Goal: Transaction & Acquisition: Purchase product/service

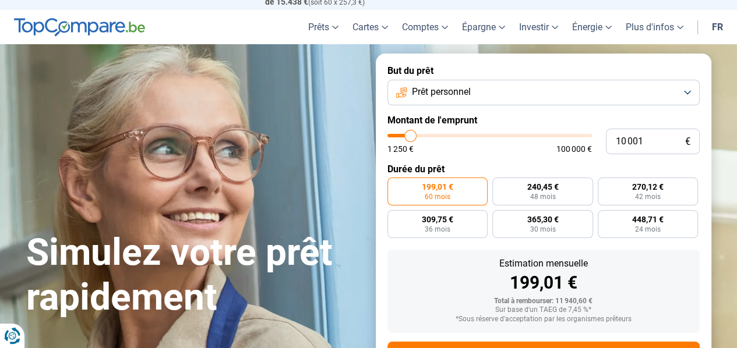
drag, startPoint x: 0, startPoint y: 0, endPoint x: 741, endPoint y: 23, distance: 741.4
type input "9 250"
type input "9250"
type input "4 000"
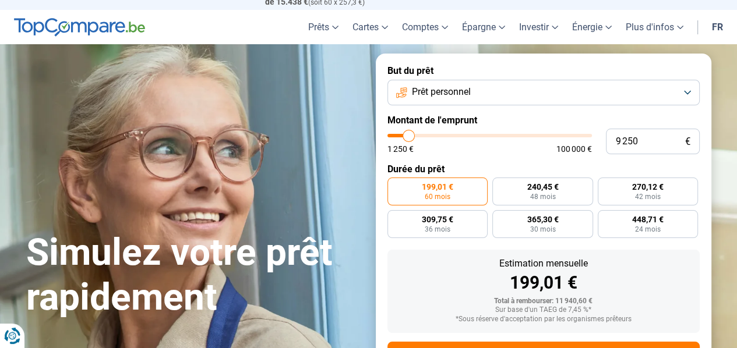
type input "4000"
type input "1 750"
type input "1750"
type input "1 250"
drag, startPoint x: 409, startPoint y: 139, endPoint x: 379, endPoint y: 139, distance: 30.3
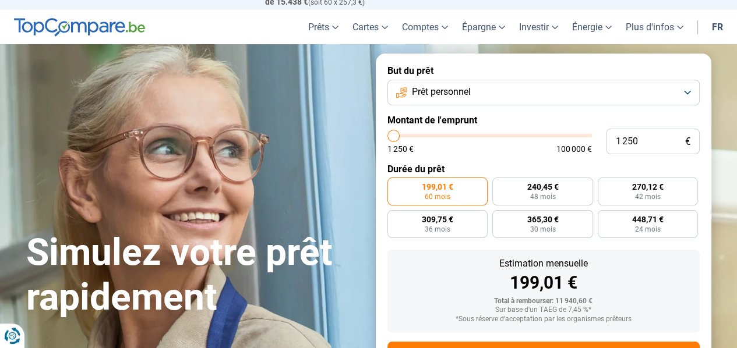
type input "1250"
click at [387, 137] on input "range" at bounding box center [489, 135] width 204 height 3
radio input "true"
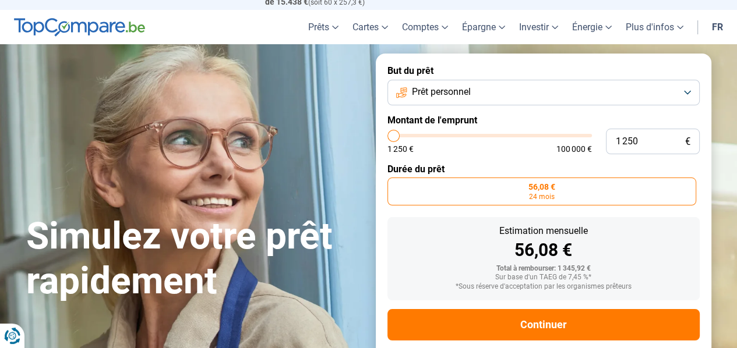
scroll to position [49, 0]
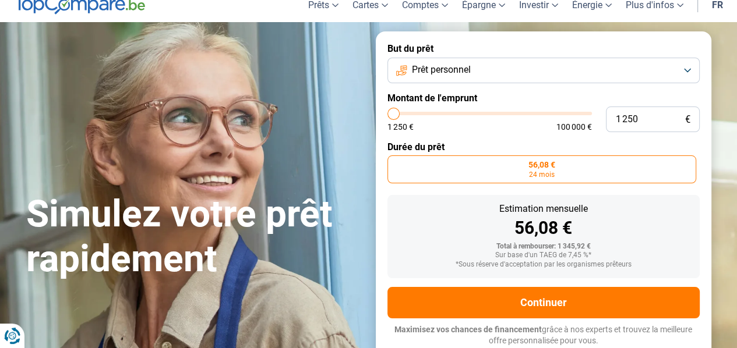
click at [685, 69] on button "Prêt personnel" at bounding box center [543, 71] width 312 height 26
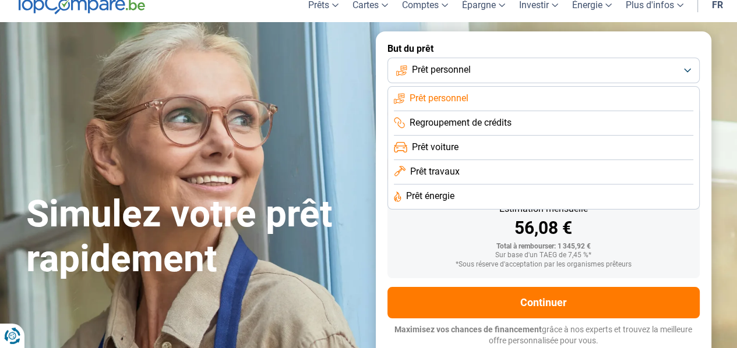
click at [485, 124] on span "Regroupement de crédits" at bounding box center [461, 123] width 102 height 13
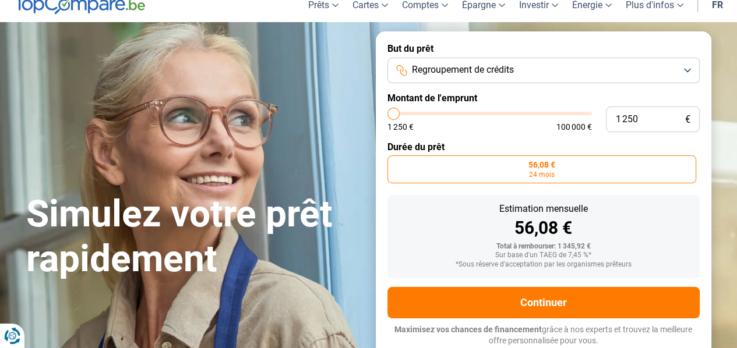
type input "2 250"
type input "2250"
type input "2 500"
type input "2500"
type input "2 750"
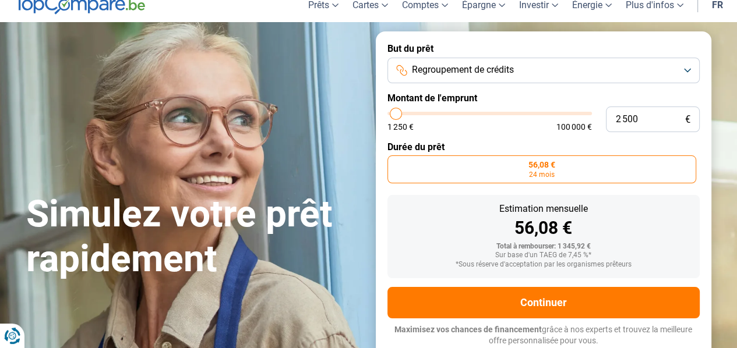
type input "2750"
type input "3 250"
type input "3250"
type input "3 750"
type input "3750"
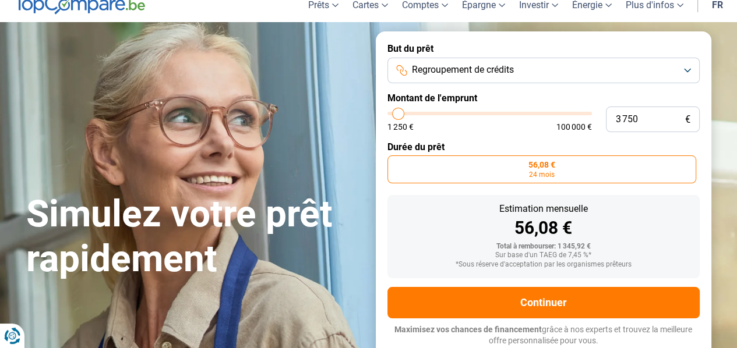
type input "4 250"
type input "4250"
type input "4 500"
type input "4500"
type input "4 750"
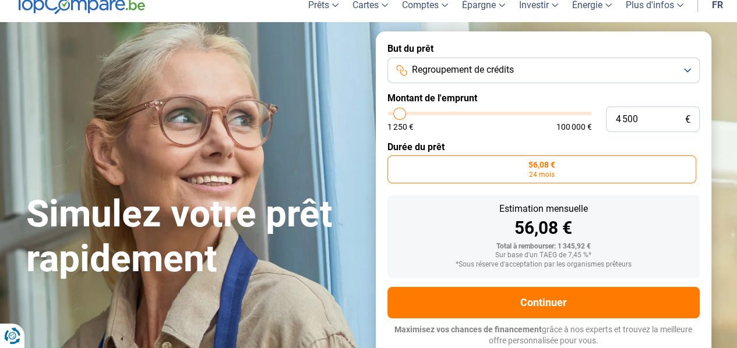
type input "4750"
type input "5 000"
type input "5000"
type input "5 250"
type input "5250"
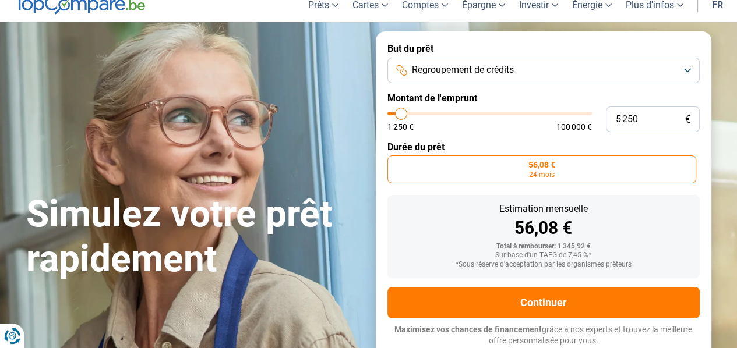
type input "5 500"
type input "5500"
type input "5 750"
type input "5750"
type input "6 000"
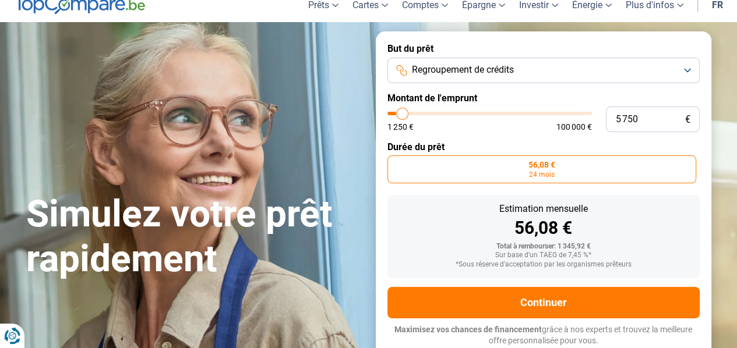
type input "6000"
type input "6 250"
type input "6250"
type input "6 500"
type input "6500"
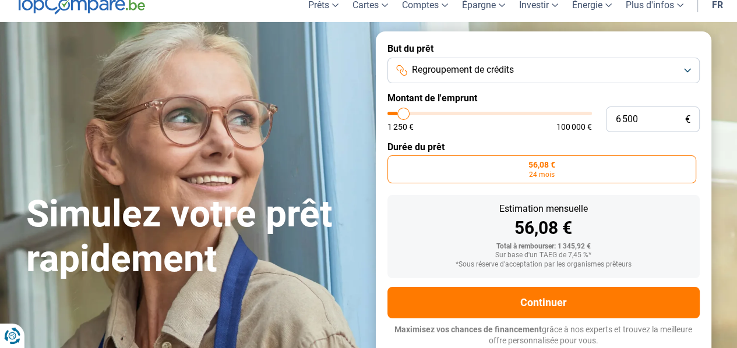
type input "6 750"
type input "6750"
type input "7 000"
type input "7000"
type input "7 250"
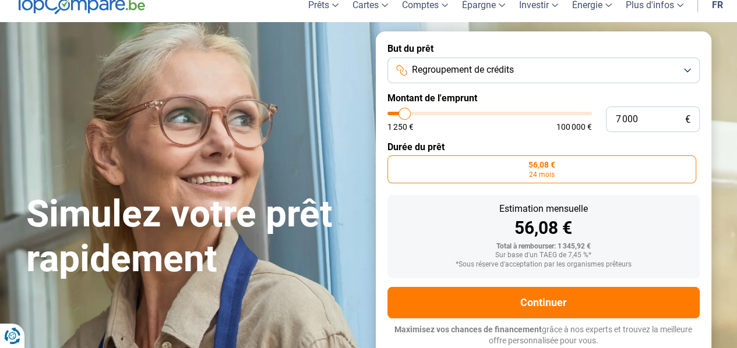
type input "7250"
type input "7 750"
type input "7750"
type input "8 000"
type input "8000"
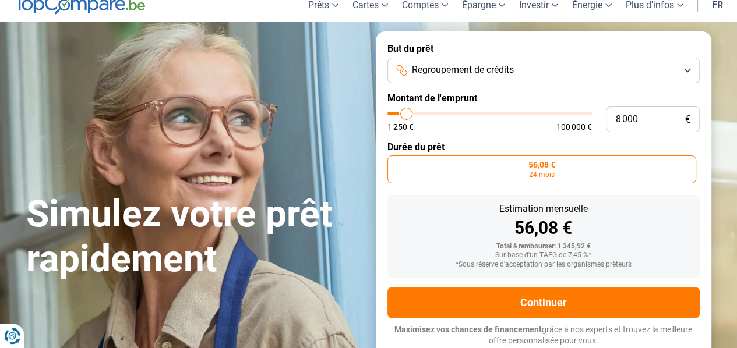
type input "8 250"
type input "8250"
type input "8 000"
type input "8000"
type input "7 750"
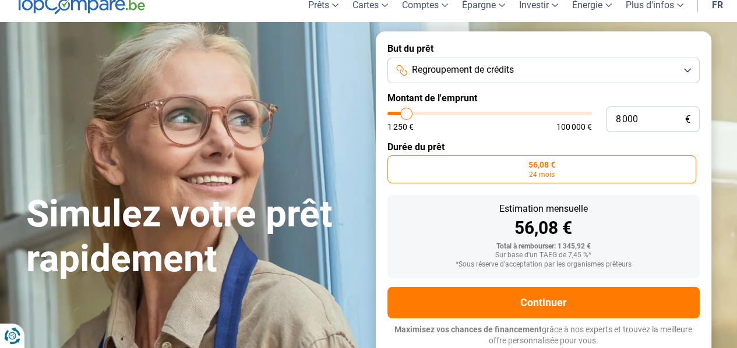
type input "7750"
type input "7 500"
type input "7500"
type input "7 250"
type input "7250"
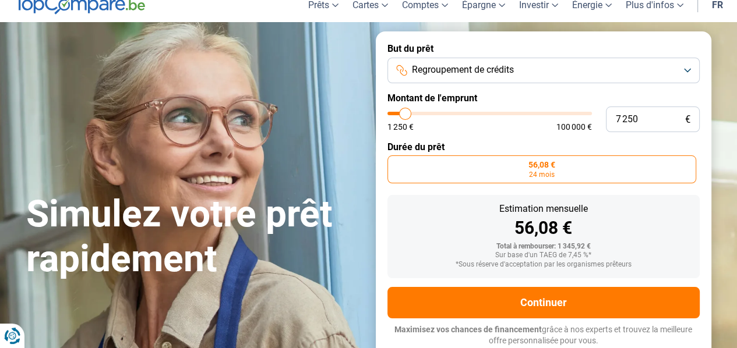
type input "7 500"
type input "7500"
type input "7 750"
type input "7750"
type input "8 000"
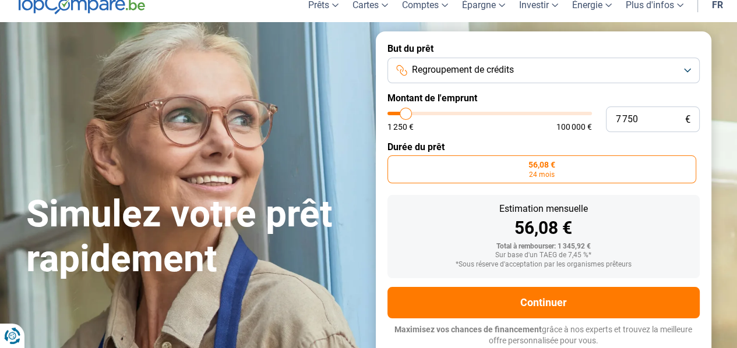
type input "8000"
type input "8 250"
type input "8250"
type input "8 500"
type input "8500"
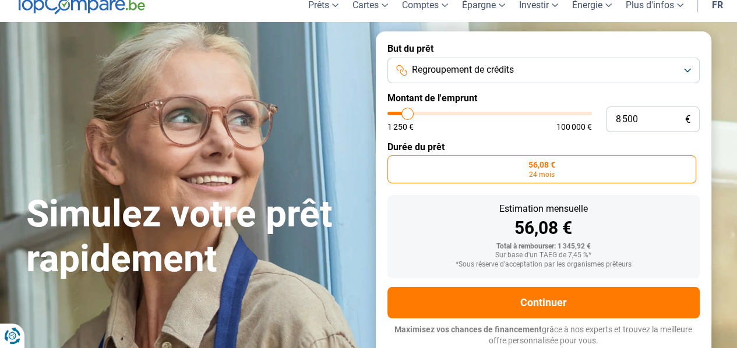
type input "8 250"
type input "8250"
type input "8 000"
type input "8000"
type input "7 750"
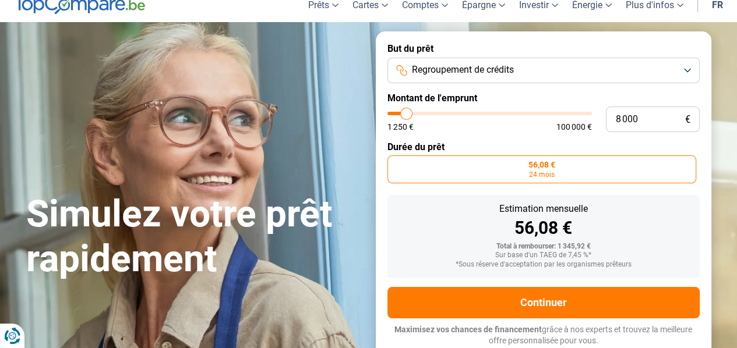
type input "7750"
type input "7 500"
type input "7500"
type input "7 250"
type input "7250"
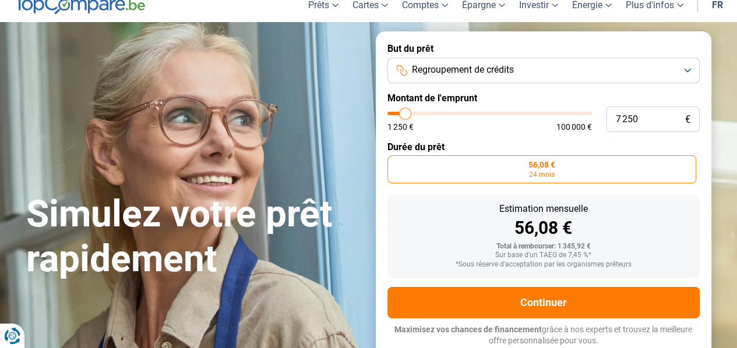
type input "7 000"
type input "7000"
type input "6 750"
type input "6750"
type input "6 500"
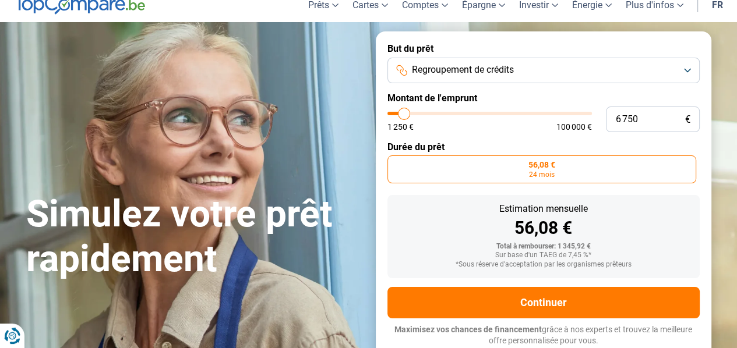
type input "6500"
type input "6 250"
type input "6250"
type input "6 000"
type input "6000"
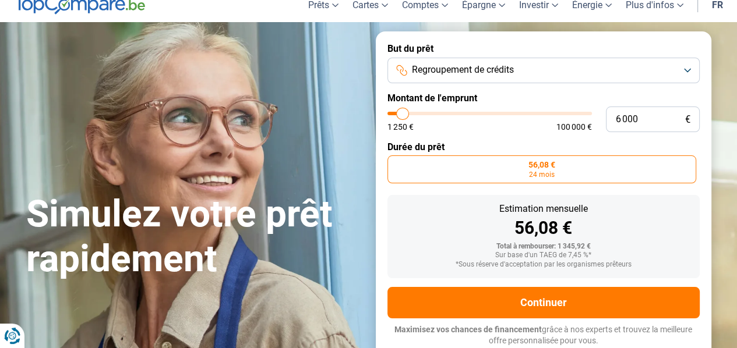
type input "5 750"
type input "5750"
type input "5 500"
type input "5500"
type input "5 750"
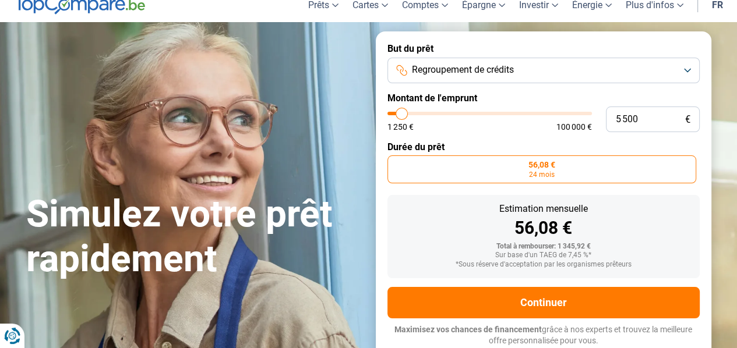
type input "5750"
type input "6 000"
drag, startPoint x: 394, startPoint y: 114, endPoint x: 403, endPoint y: 115, distance: 8.2
type input "6000"
click at [403, 115] on input "range" at bounding box center [489, 113] width 204 height 3
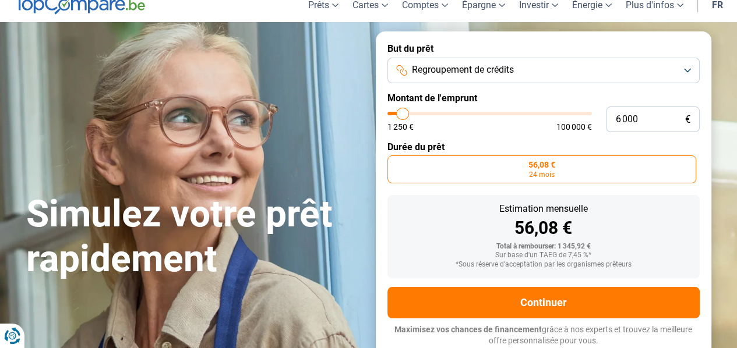
radio input "false"
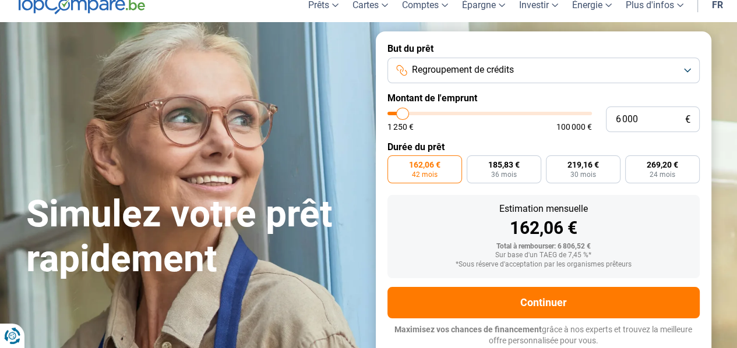
type input "4 250"
type input "4250"
type input "4 000"
type input "4000"
type input "2 750"
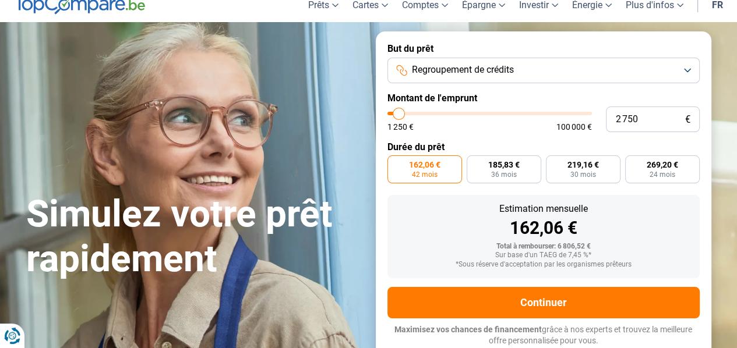
type input "2750"
type input "1 250"
drag, startPoint x: 399, startPoint y: 111, endPoint x: 376, endPoint y: 113, distance: 23.4
type input "1250"
click at [387, 112] on input "range" at bounding box center [489, 113] width 204 height 3
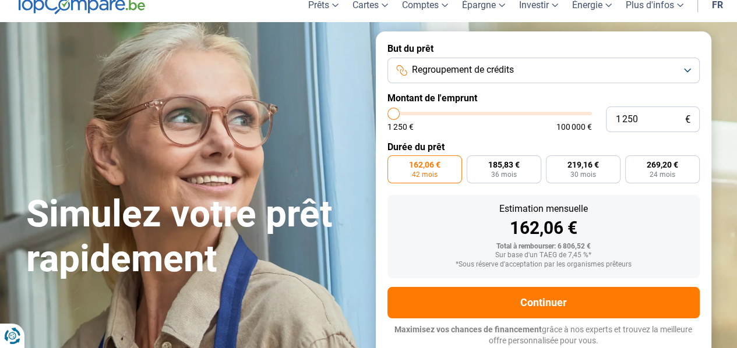
radio input "true"
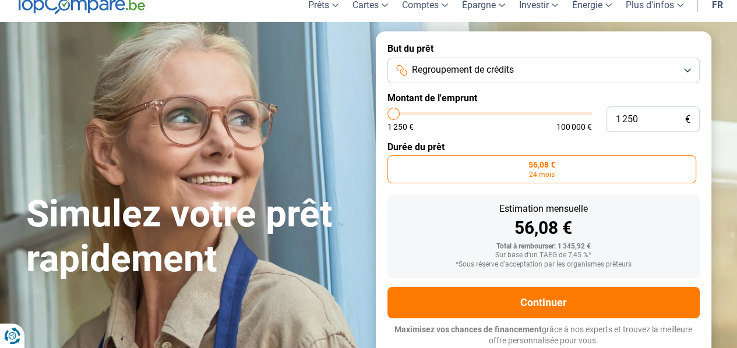
click at [390, 114] on input "range" at bounding box center [489, 113] width 204 height 3
click at [564, 70] on button "Regroupement de crédits" at bounding box center [543, 71] width 312 height 26
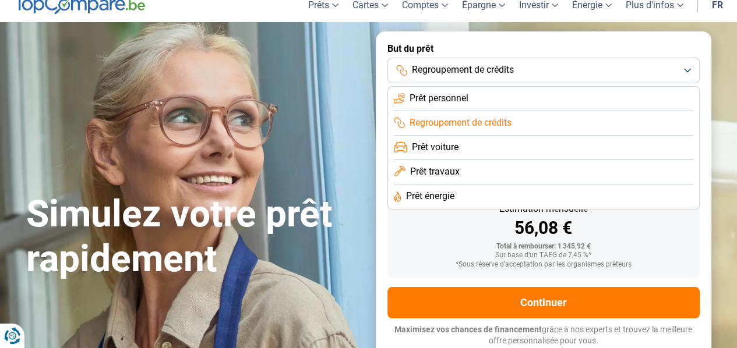
click at [458, 100] on span "Prêt personnel" at bounding box center [439, 98] width 59 height 13
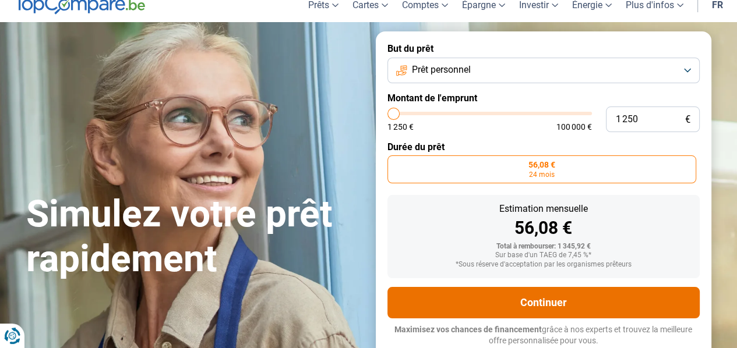
click at [553, 306] on button "Continuer" at bounding box center [543, 302] width 312 height 31
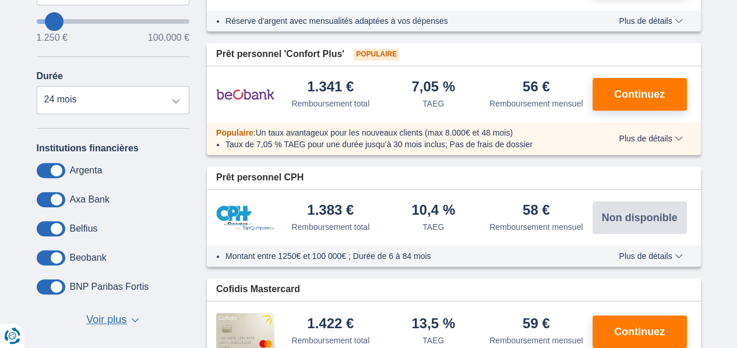
scroll to position [352, 0]
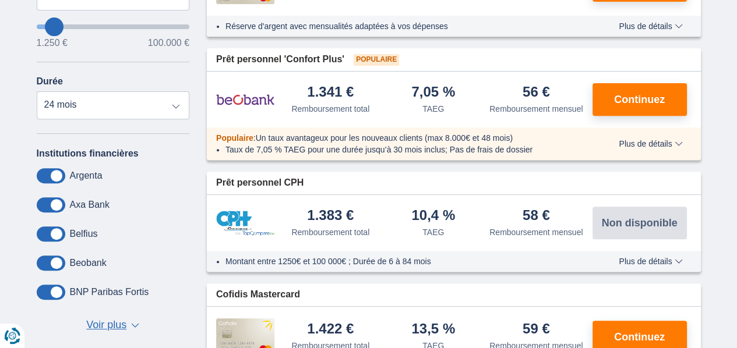
drag, startPoint x: 739, startPoint y: 20, endPoint x: 742, endPoint y: 51, distance: 31.0
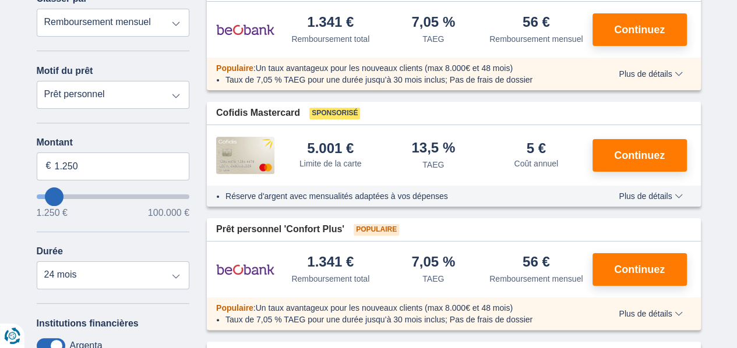
scroll to position [177, 0]
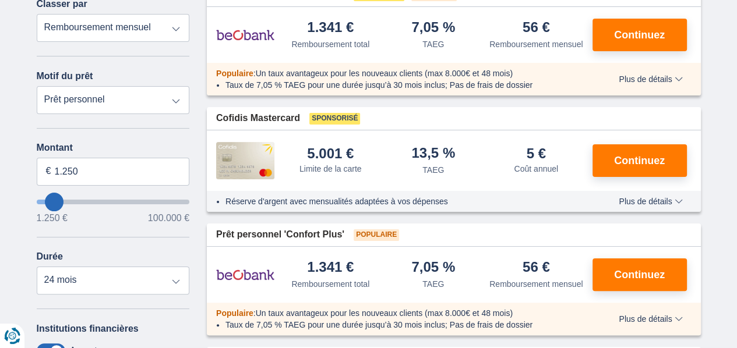
type input "9.250"
type input "9250"
type input "8.250"
type input "8250"
select select "48"
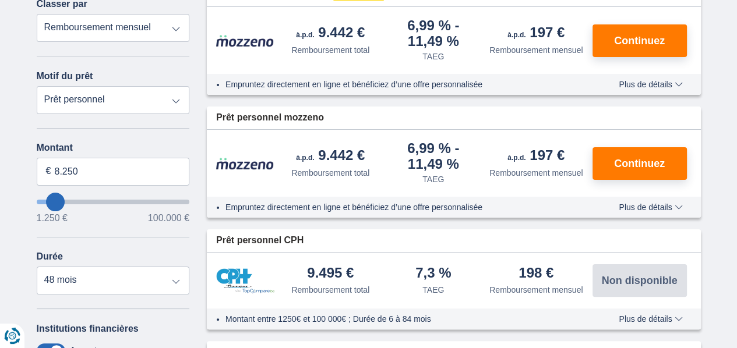
type input "2.250"
type input "2250"
select select "24"
type input "1.250"
type input "1250"
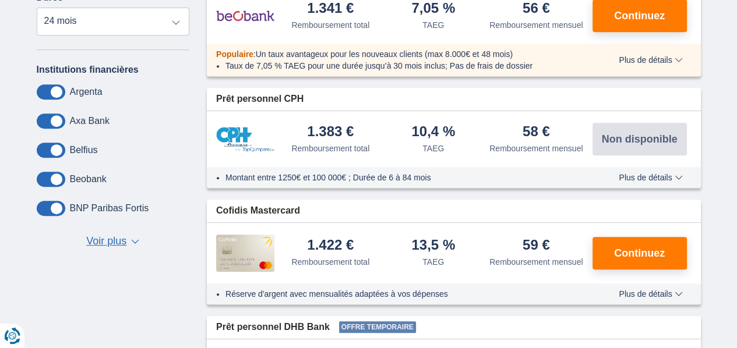
scroll to position [441, 0]
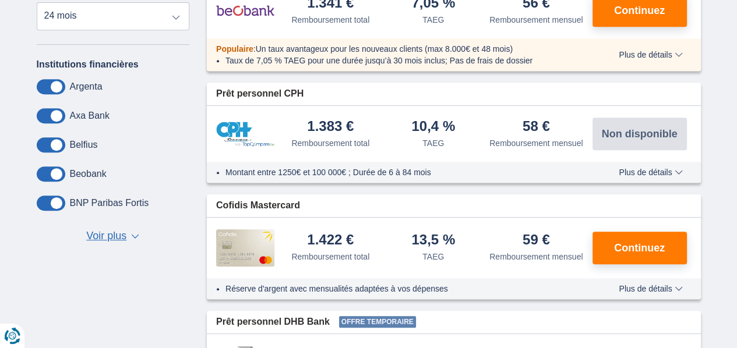
click at [136, 235] on span "▼" at bounding box center [135, 236] width 8 height 5
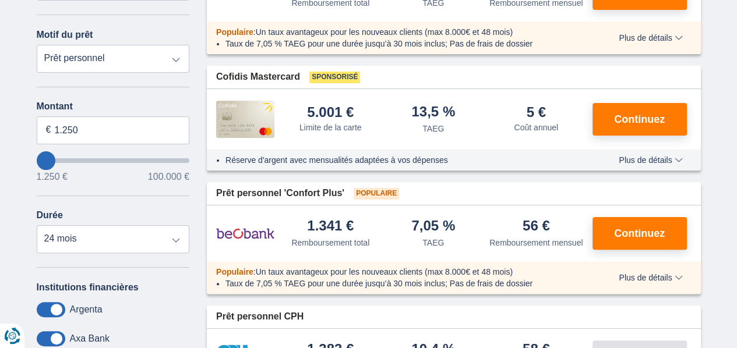
scroll to position [194, 0]
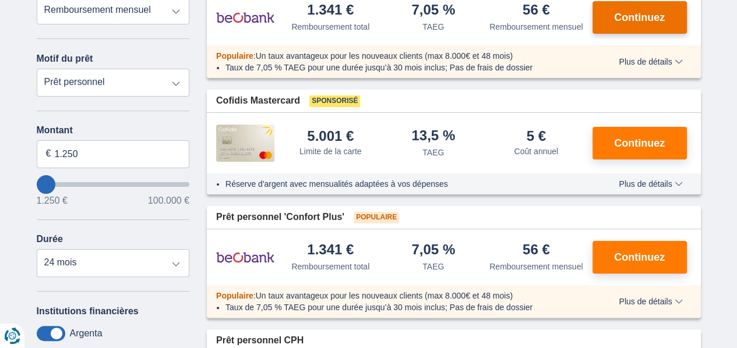
click at [643, 16] on span "Continuez" at bounding box center [639, 17] width 51 height 10
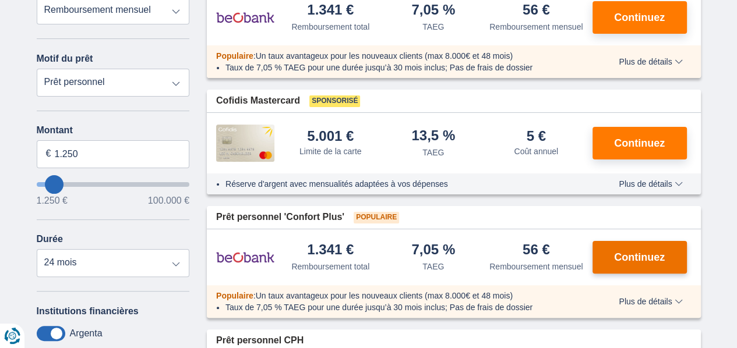
click at [641, 254] on span "Continuez" at bounding box center [639, 257] width 51 height 10
